Goal: Task Accomplishment & Management: Manage account settings

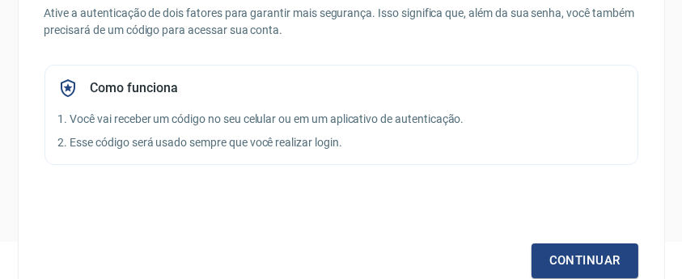
scroll to position [62, 0]
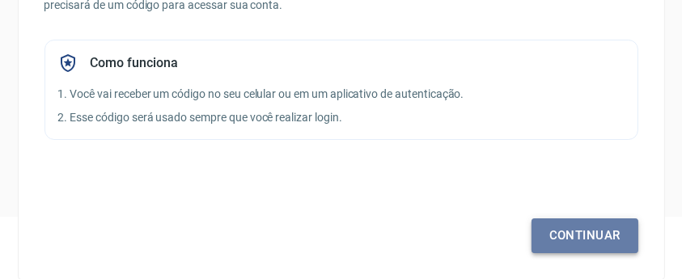
click at [582, 227] on link "Continuar" at bounding box center [584, 235] width 107 height 34
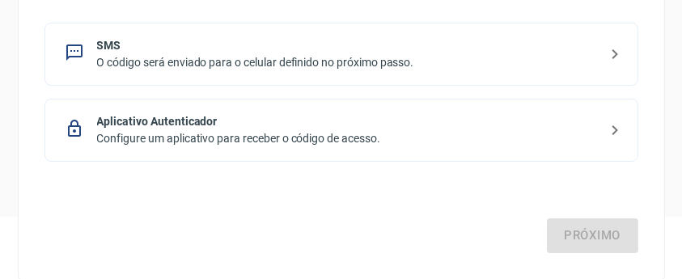
click at [152, 61] on p "O código será enviado para o celular definido no próximo passo." at bounding box center [347, 62] width 501 height 17
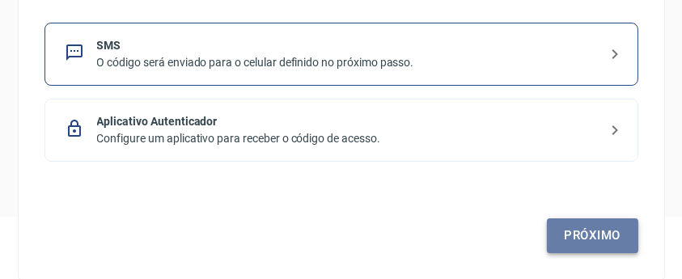
click at [600, 246] on link "Próximo" at bounding box center [592, 235] width 91 height 34
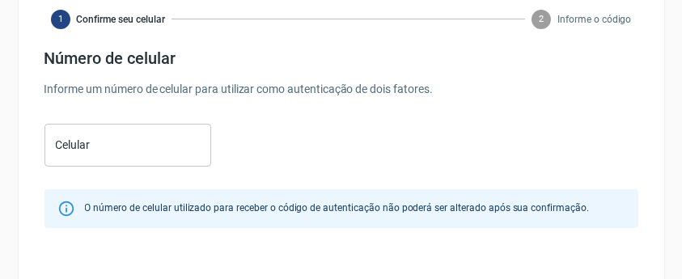
click at [231, 149] on div "Celular Celular" at bounding box center [341, 143] width 594 height 53
click at [189, 153] on input "Celular" at bounding box center [127, 145] width 167 height 43
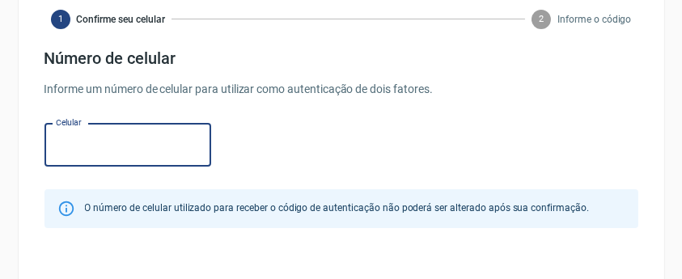
type input "(19) 99267-7644"
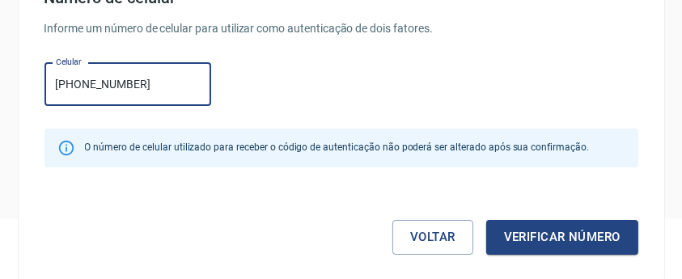
scroll to position [62, 0]
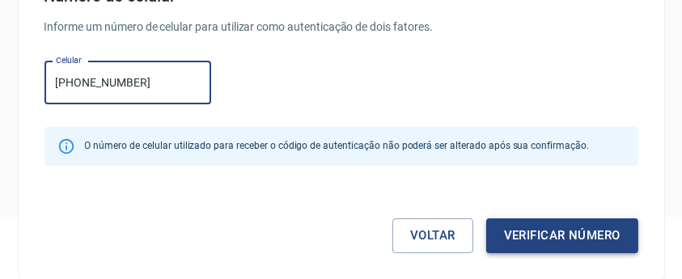
click at [564, 234] on button "Verificar número" at bounding box center [562, 235] width 152 height 34
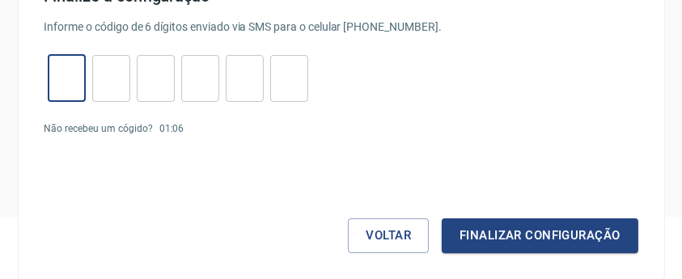
click at [59, 73] on input "tel" at bounding box center [67, 78] width 38 height 35
type input "8"
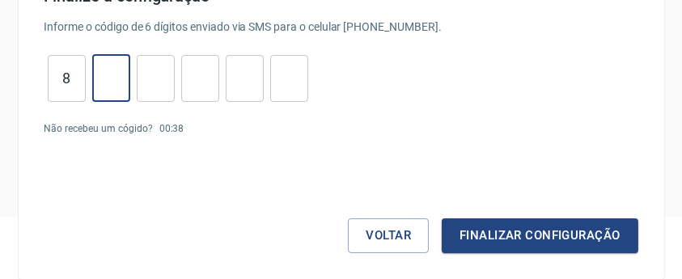
type input "7"
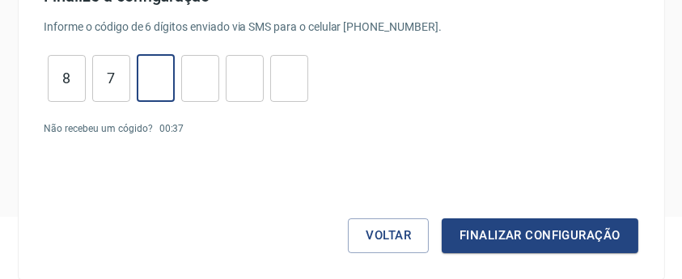
type input "2"
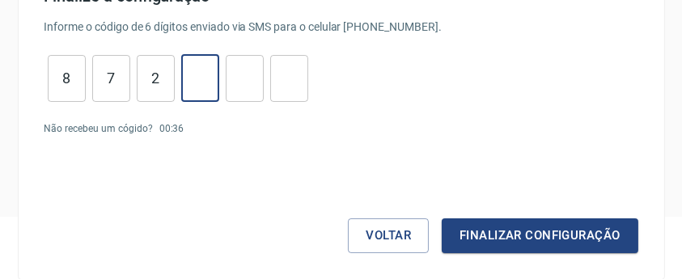
type input "6"
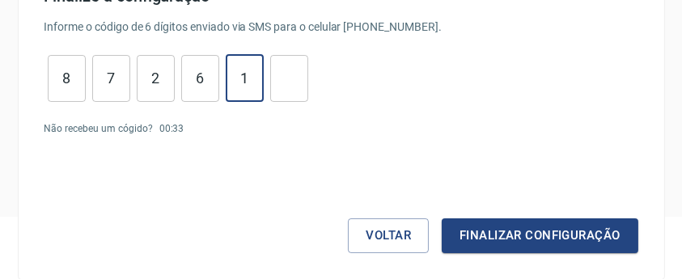
type input "1"
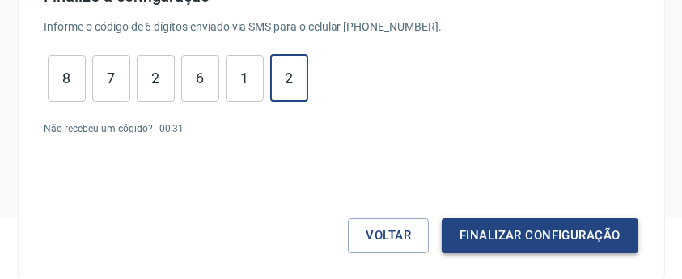
type input "2"
click at [546, 234] on button "Finalizar configuração" at bounding box center [540, 235] width 196 height 34
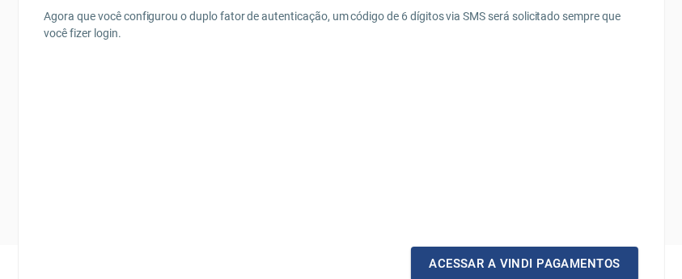
scroll to position [62, 0]
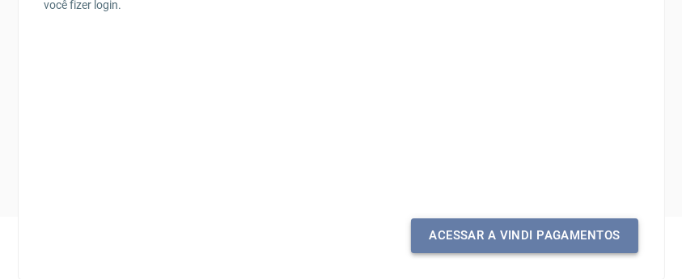
click at [546, 235] on link "Acessar a Vindi Pagamentos" at bounding box center [524, 235] width 226 height 34
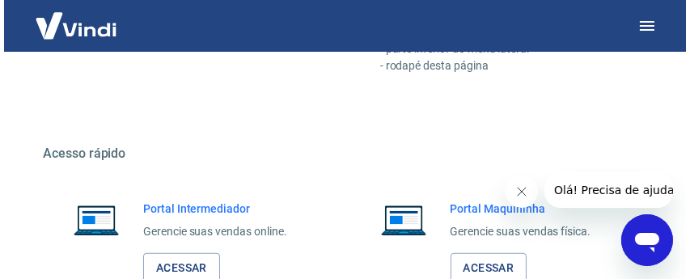
scroll to position [1247, 0]
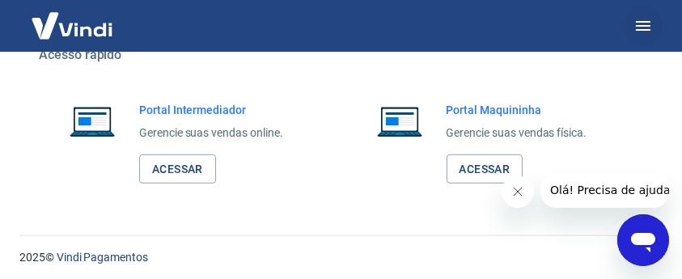
click at [638, 32] on icon "button" at bounding box center [642, 25] width 19 height 19
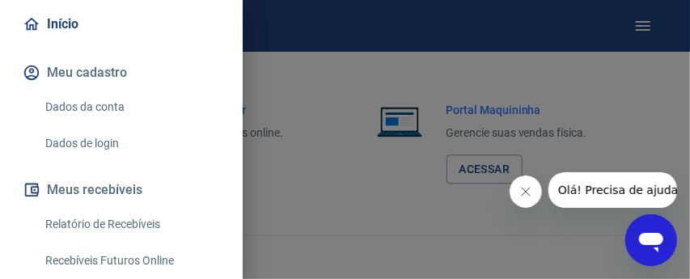
scroll to position [162, 0]
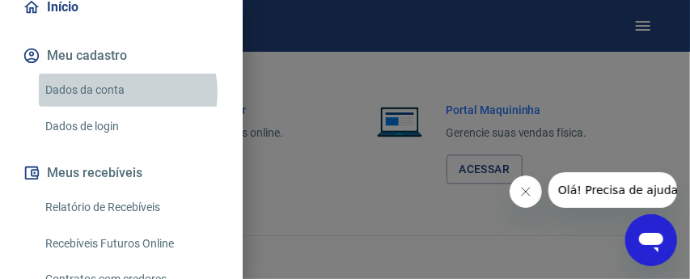
click at [113, 92] on link "Dados da conta" at bounding box center [131, 90] width 184 height 33
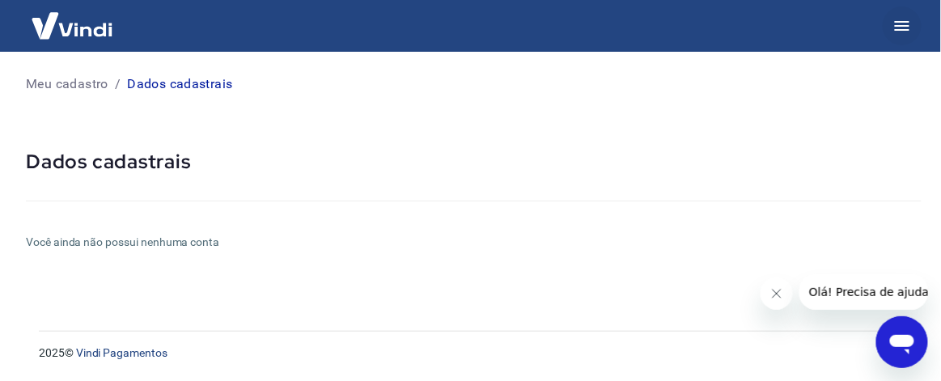
click at [689, 32] on button "button" at bounding box center [901, 25] width 39 height 39
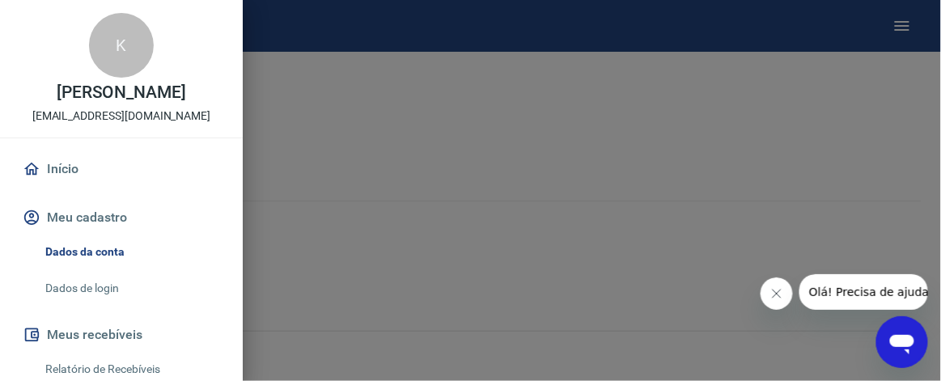
click at [112, 219] on button "Meu cadastro" at bounding box center [121, 218] width 204 height 36
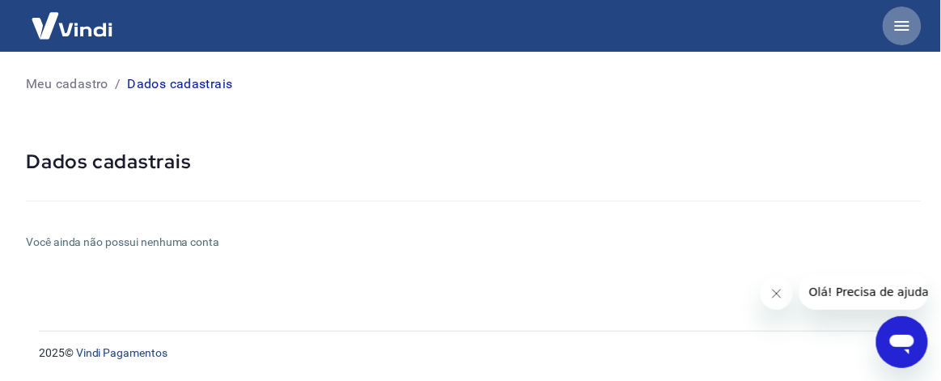
click at [689, 27] on icon "button" at bounding box center [901, 25] width 19 height 19
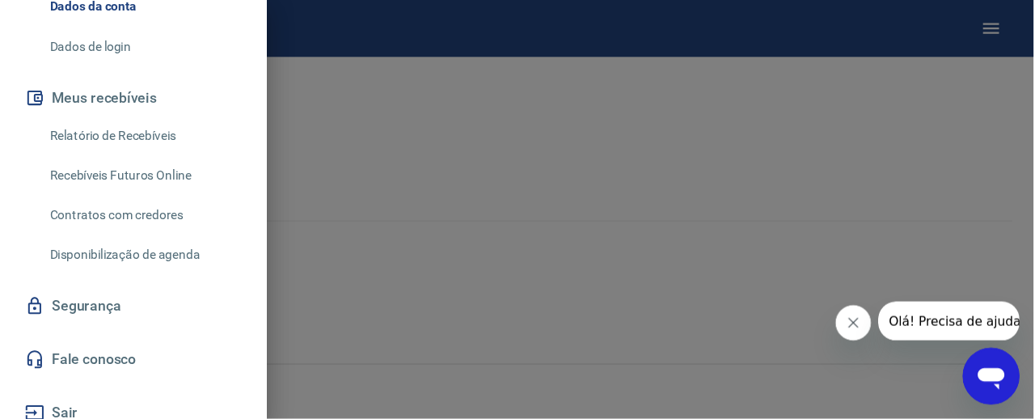
scroll to position [257, 0]
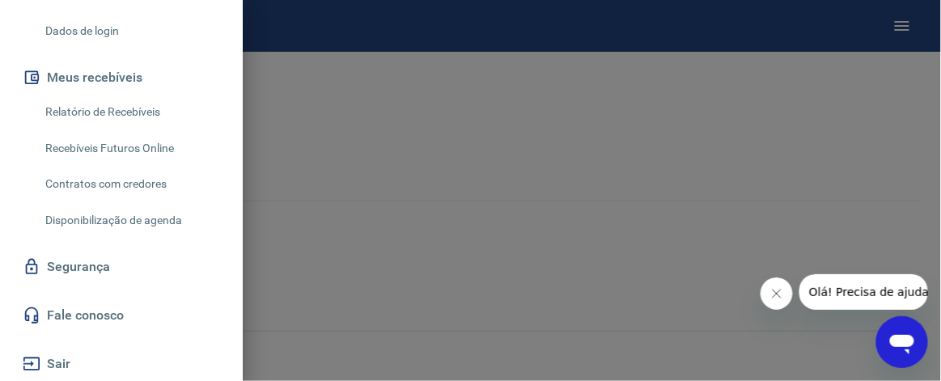
click at [504, 133] on div at bounding box center [470, 190] width 941 height 381
